Goal: Navigation & Orientation: Find specific page/section

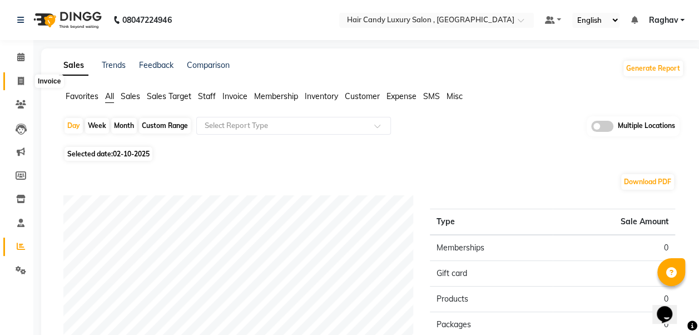
click at [19, 76] on span at bounding box center [20, 81] width 19 height 13
select select "service"
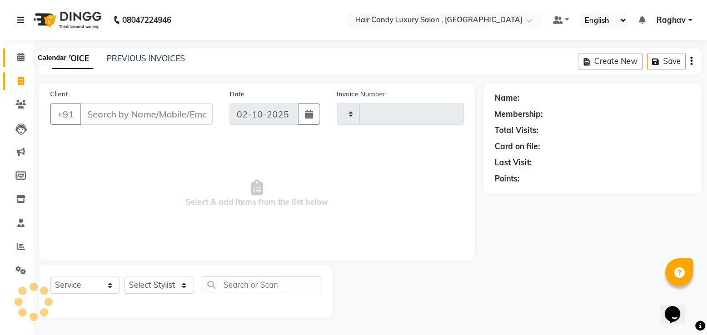
click at [18, 61] on icon at bounding box center [20, 57] width 7 height 8
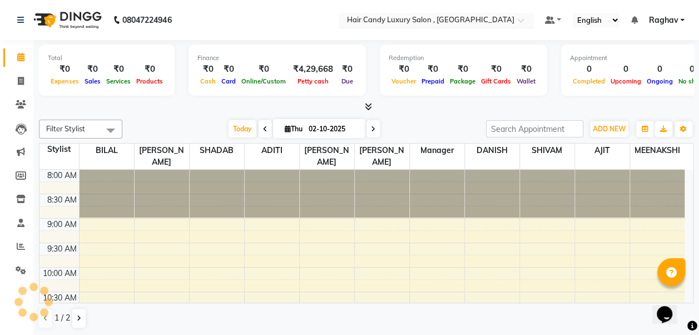
click at [508, 19] on div at bounding box center [436, 21] width 194 height 11
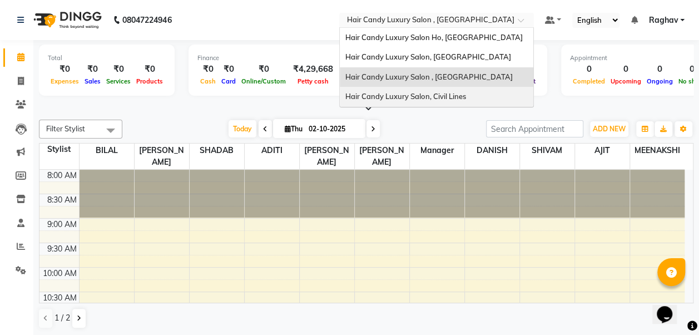
click at [453, 94] on span "Hair Candy Luxury Salon, Civil Lines" at bounding box center [405, 96] width 121 height 9
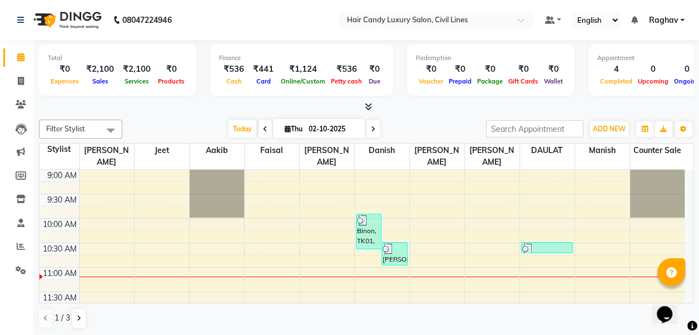
click at [368, 107] on icon at bounding box center [368, 106] width 7 height 8
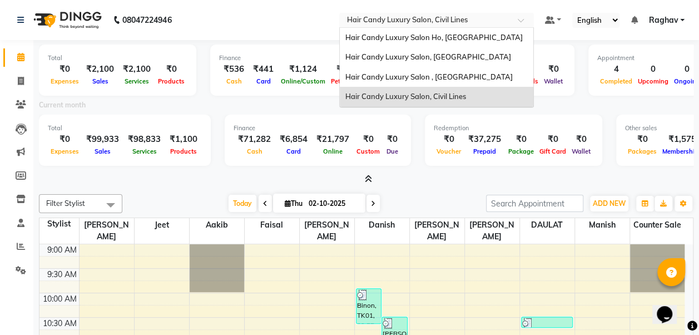
click at [485, 26] on input "text" at bounding box center [425, 21] width 161 height 11
click at [461, 64] on div "Hair Candy Luxury Salon, [GEOGRAPHIC_DATA]" at bounding box center [436, 57] width 193 height 20
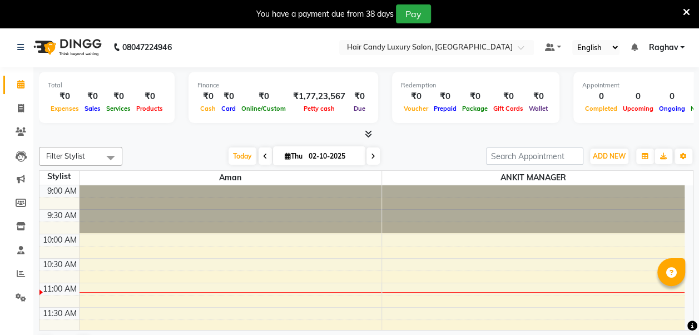
select select "en"
click at [367, 132] on icon at bounding box center [368, 133] width 7 height 8
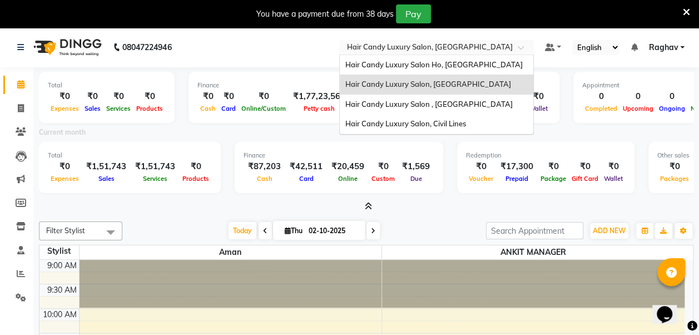
click at [498, 44] on input "text" at bounding box center [425, 48] width 161 height 11
click at [455, 103] on span "Hair Candy Luxury Salon , [GEOGRAPHIC_DATA]" at bounding box center [428, 103] width 167 height 9
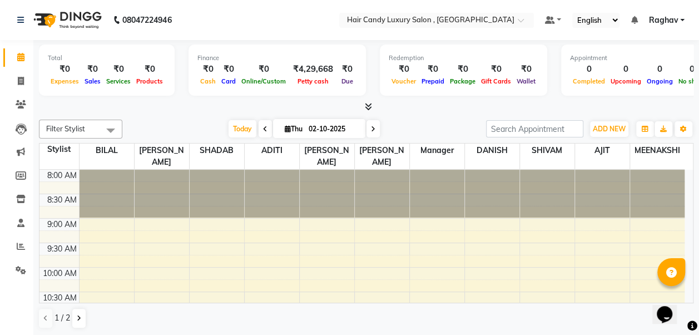
click at [366, 106] on icon at bounding box center [368, 106] width 7 height 8
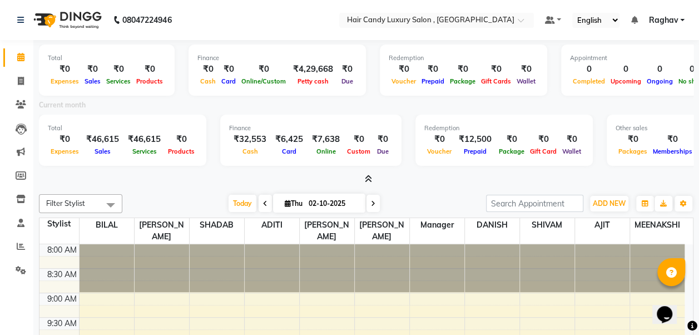
click at [366, 178] on icon at bounding box center [368, 178] width 7 height 8
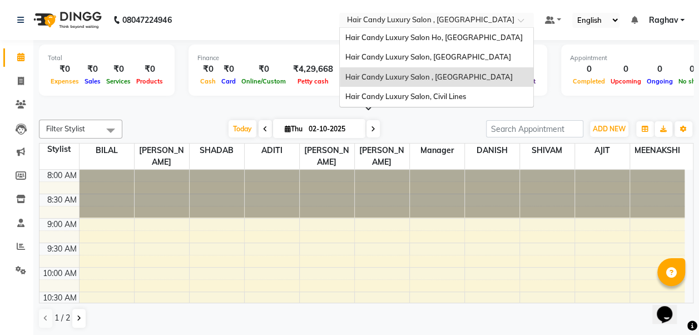
click at [525, 21] on span at bounding box center [524, 23] width 14 height 11
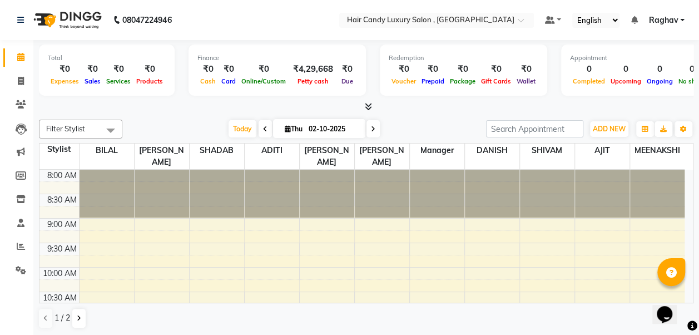
click at [169, 117] on div "Filter Stylist Select All ADITI AJIT BILAL DANISH Manager MEENAKSHI RINKI VALEC…" at bounding box center [366, 224] width 654 height 218
click at [155, 121] on div "Today Thu 02-10-2025" at bounding box center [304, 129] width 352 height 17
click at [660, 110] on div at bounding box center [366, 107] width 654 height 12
